Goal: Task Accomplishment & Management: Use online tool/utility

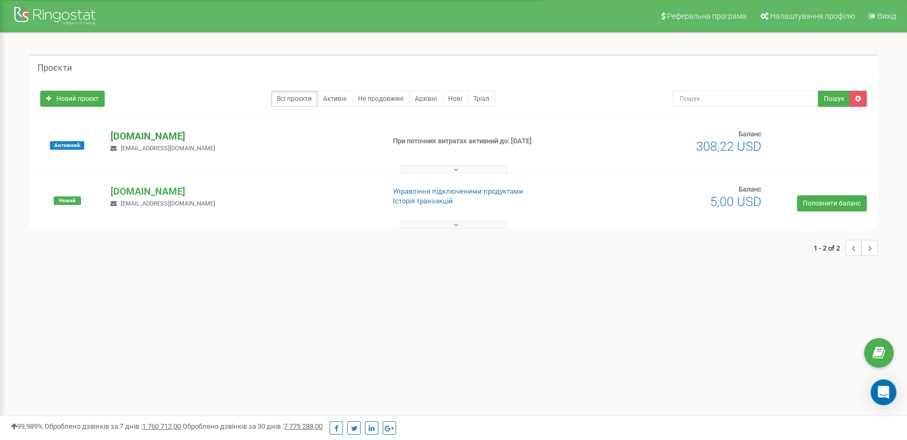
click at [186, 131] on p "[DOMAIN_NAME]" at bounding box center [243, 136] width 265 height 14
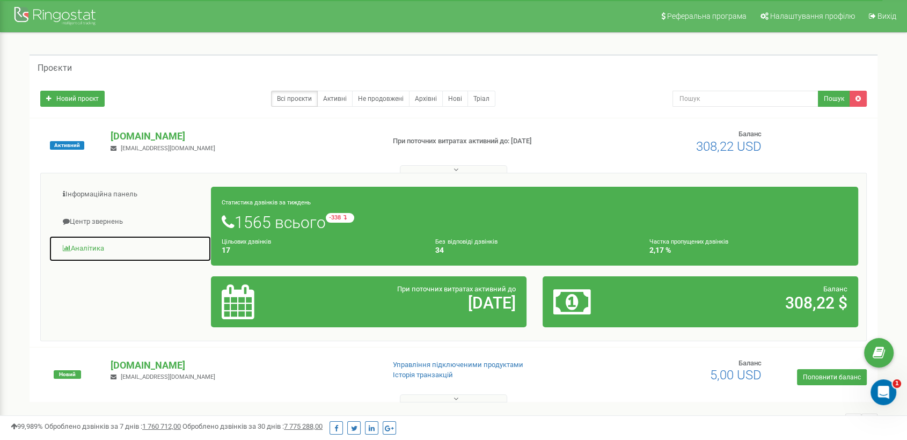
click at [77, 244] on link "Аналiтика" at bounding box center [130, 249] width 163 height 26
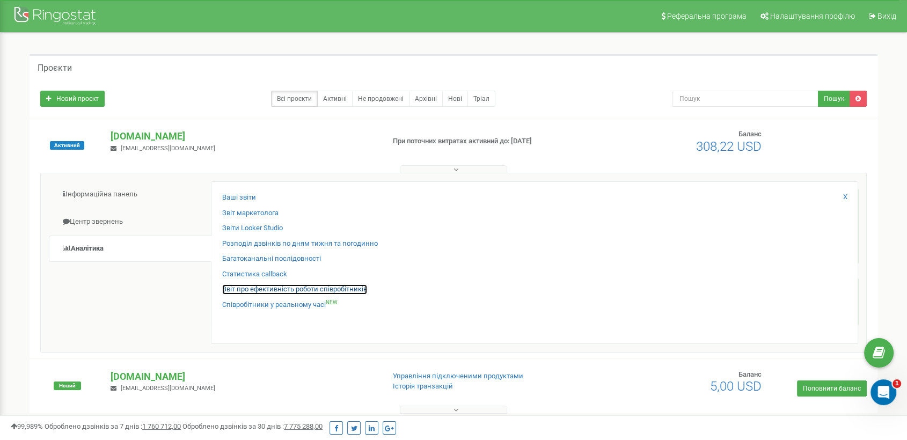
click at [251, 287] on link "Звіт про ефективність роботи співробітників" at bounding box center [294, 289] width 145 height 10
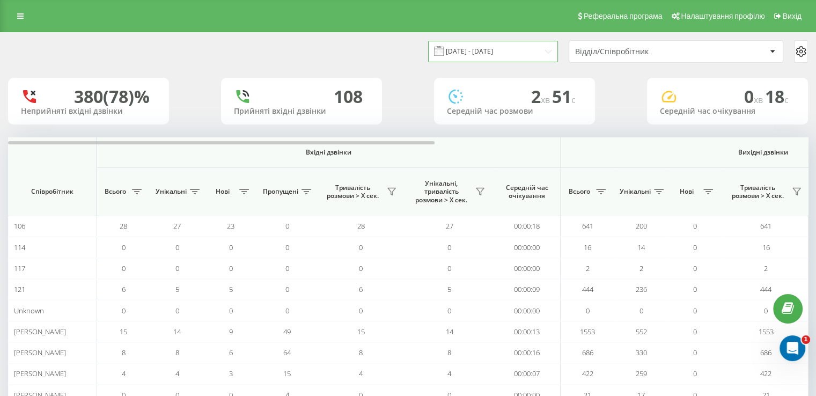
click at [491, 46] on input "[DATE] - [DATE]" at bounding box center [493, 51] width 130 height 21
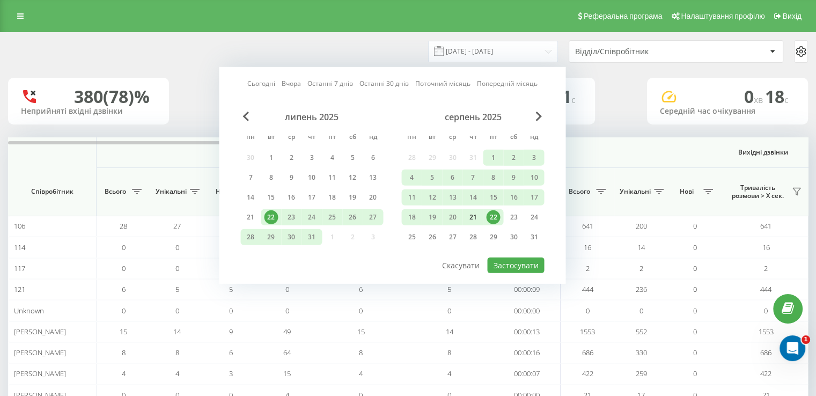
click at [482, 216] on div "21" at bounding box center [473, 217] width 20 height 16
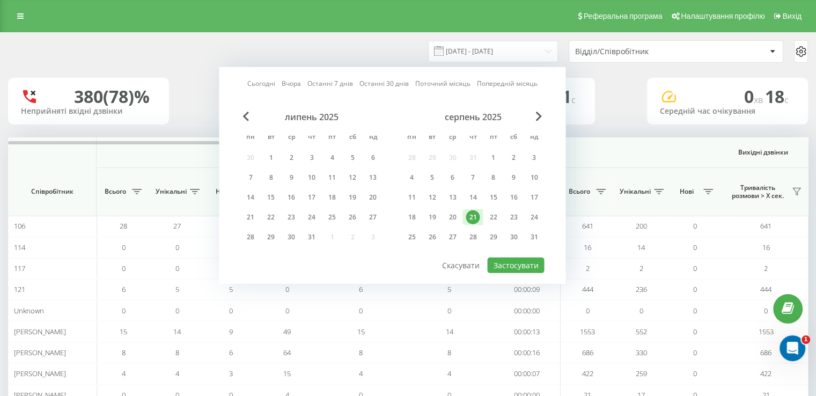
drag, startPoint x: 475, startPoint y: 217, endPoint x: 479, endPoint y: 226, distance: 9.2
click at [476, 223] on div "21" at bounding box center [473, 217] width 20 height 16
drag, startPoint x: 513, startPoint y: 273, endPoint x: 517, endPoint y: 264, distance: 9.4
click at [513, 271] on div "Сьогодні Вчора Останні 7 днів Останні 30 днів Поточний місяць Попередній місяць…" at bounding box center [392, 175] width 347 height 217
click at [517, 264] on button "Застосувати" at bounding box center [515, 266] width 57 height 16
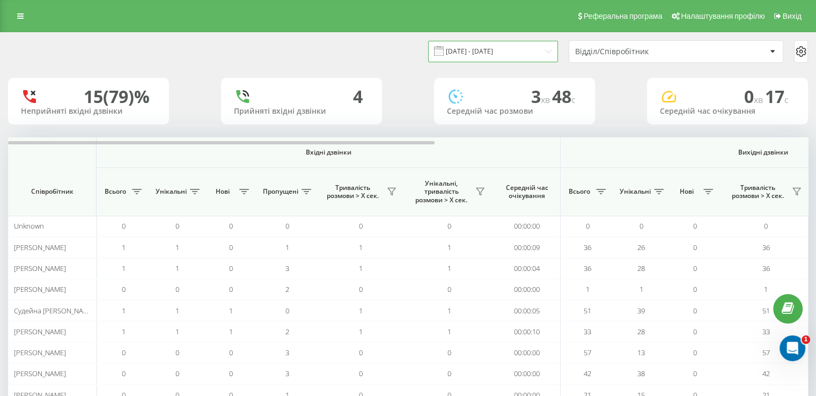
click at [499, 49] on input "[DATE] - [DATE]" at bounding box center [493, 51] width 130 height 21
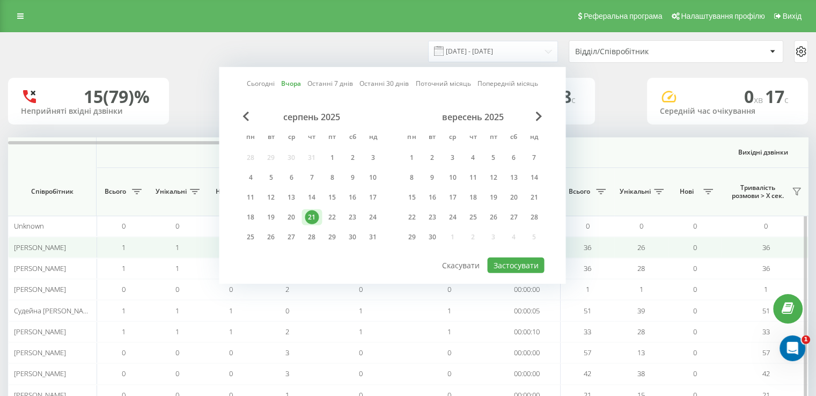
drag, startPoint x: 332, startPoint y: 215, endPoint x: 610, endPoint y: 251, distance: 280.3
click at [336, 215] on div "22" at bounding box center [332, 217] width 14 height 14
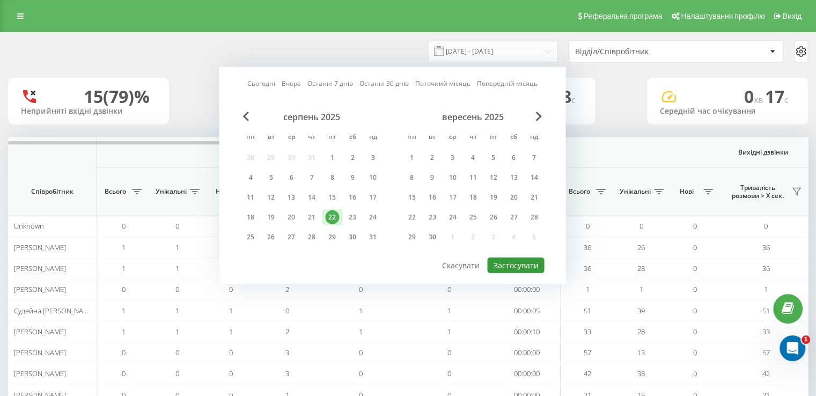
click at [526, 262] on button "Застосувати" at bounding box center [515, 266] width 57 height 16
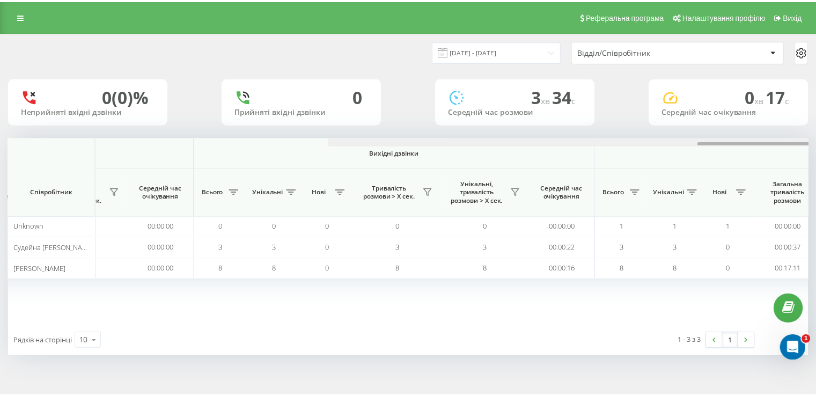
scroll to position [0, 689]
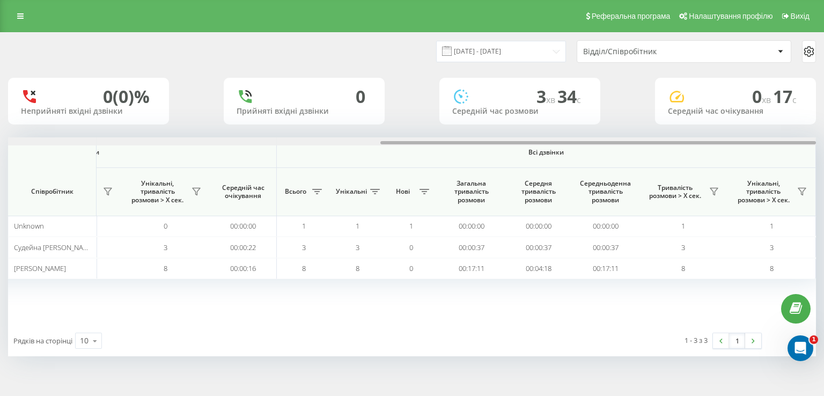
drag, startPoint x: 290, startPoint y: 144, endPoint x: 765, endPoint y: 189, distance: 477.6
click at [765, 189] on div "Вхідні дзвінки Вихідні дзвінки Всі дзвінки Співробітник Всього Унікальні Нові П…" at bounding box center [412, 231] width 808 height 188
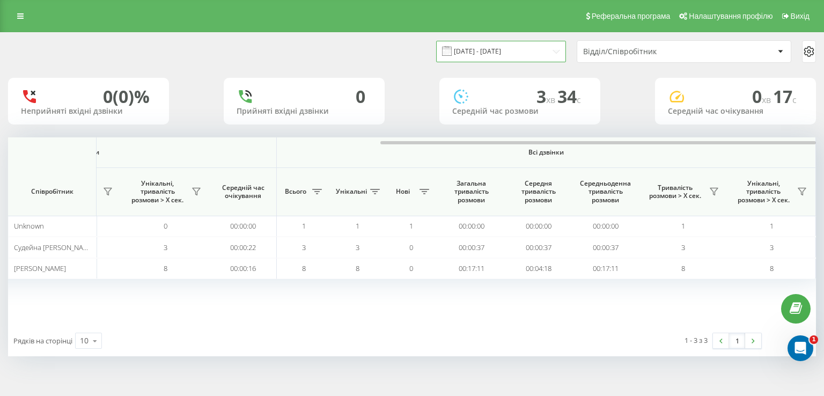
click at [456, 44] on input "[DATE] - [DATE]" at bounding box center [501, 51] width 130 height 21
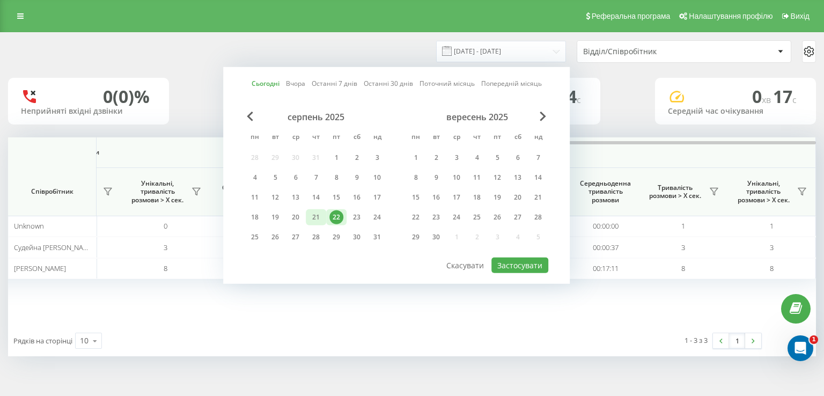
drag, startPoint x: 318, startPoint y: 214, endPoint x: 486, endPoint y: 251, distance: 172.0
click at [319, 214] on div "21" at bounding box center [316, 217] width 14 height 14
click at [526, 260] on button "Застосувати" at bounding box center [519, 266] width 57 height 16
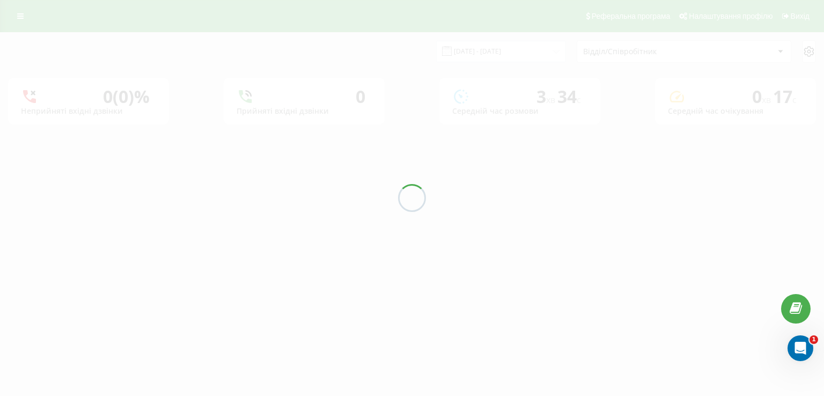
type input "[DATE] - [DATE]"
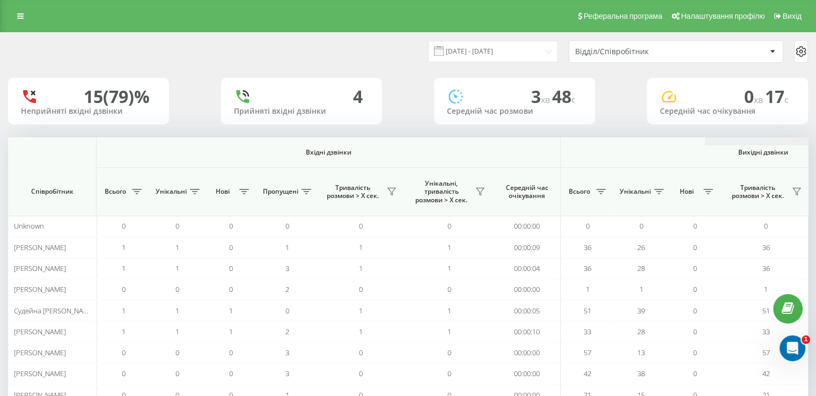
scroll to position [0, 697]
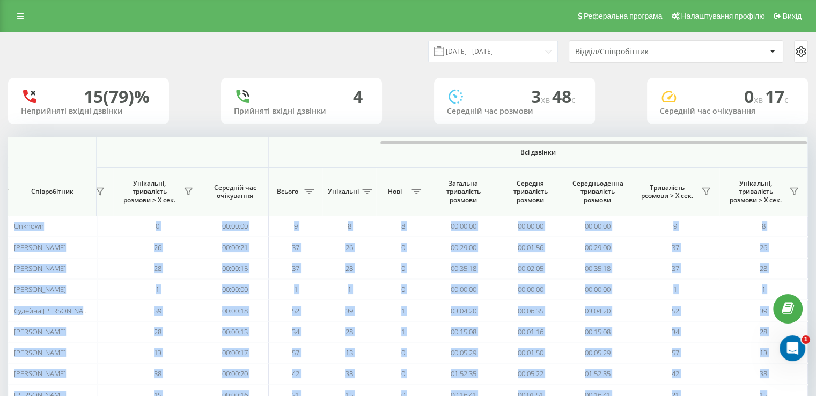
drag, startPoint x: 364, startPoint y: 144, endPoint x: 532, endPoint y: 125, distance: 169.6
click at [532, 125] on div "[DATE] - [DATE] Відділ/Співробітник 15 (79)% Неприйняті вхідні дзвінки 4 Прийня…" at bounding box center [408, 235] width 800 height 404
